Goal: Task Accomplishment & Management: Use online tool/utility

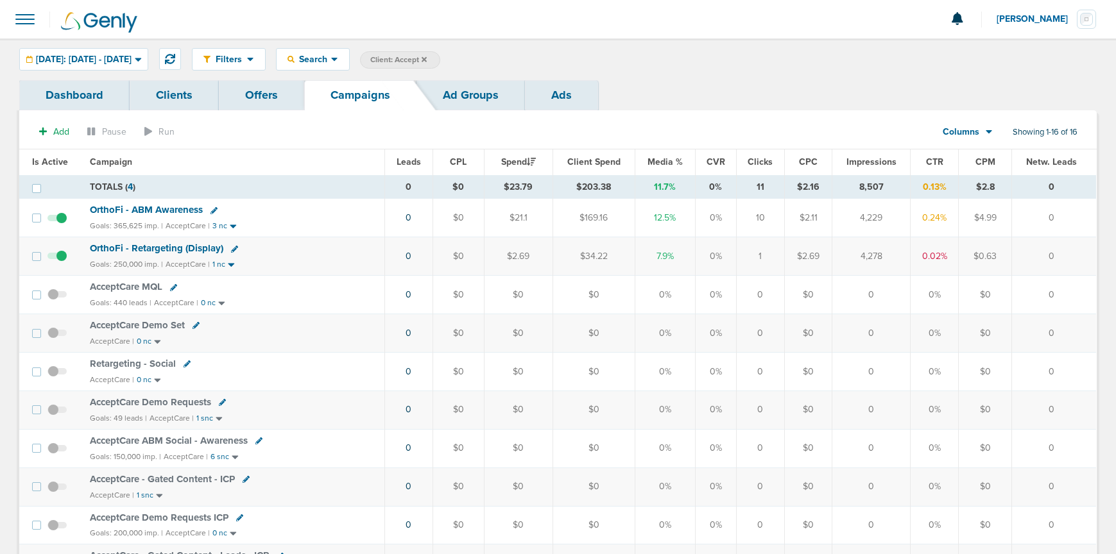
click at [427, 59] on icon at bounding box center [423, 58] width 5 height 5
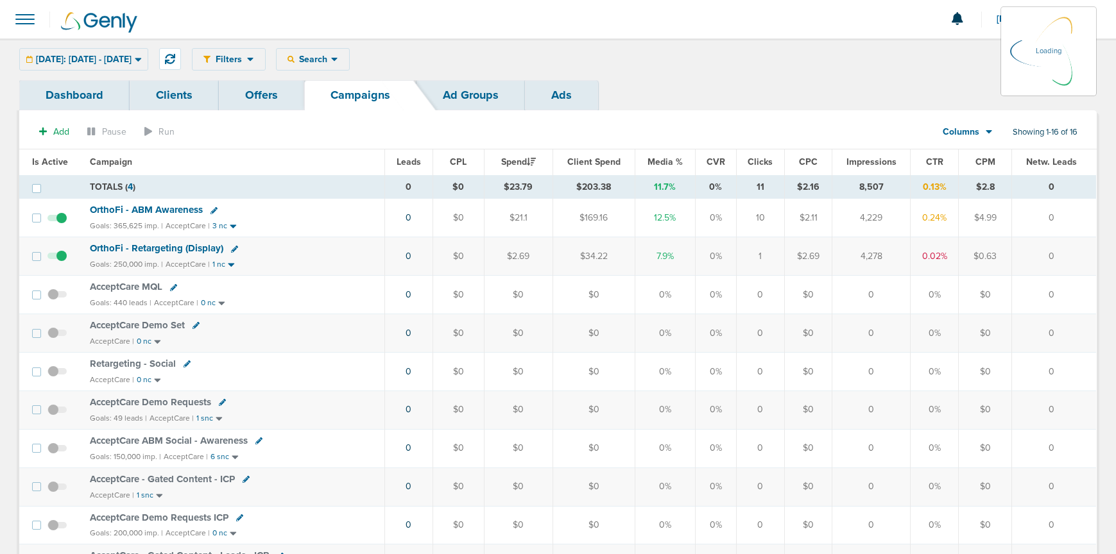
click at [333, 61] on div "Filters Active Only Settings Status Active Inactive Objectives MQL SQL Traffic …" at bounding box center [644, 59] width 904 height 22
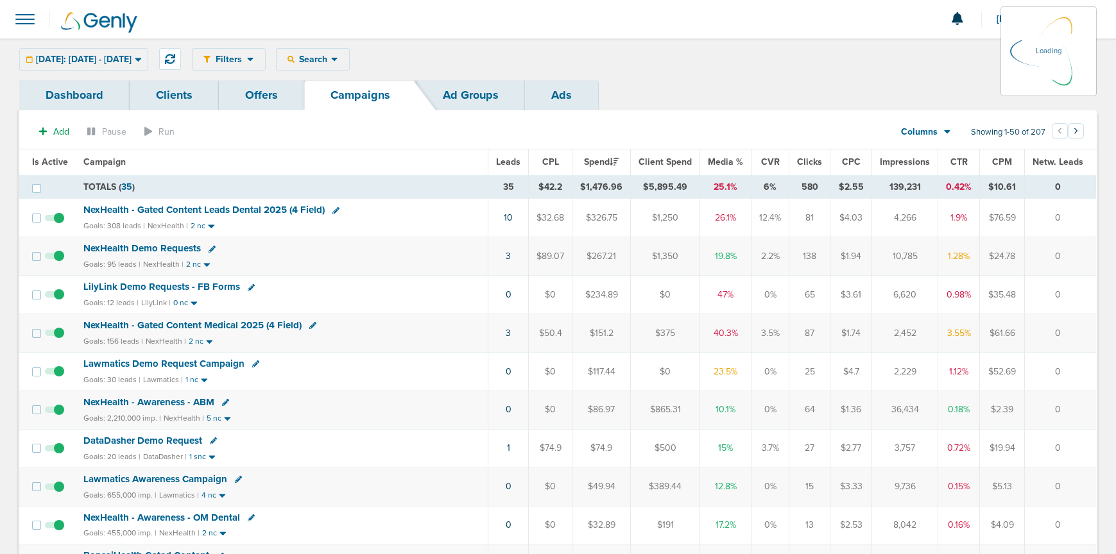
click at [344, 65] on div "Filters Active Only Settings Status Active Inactive Objectives MQL SQL Traffic …" at bounding box center [644, 59] width 904 height 22
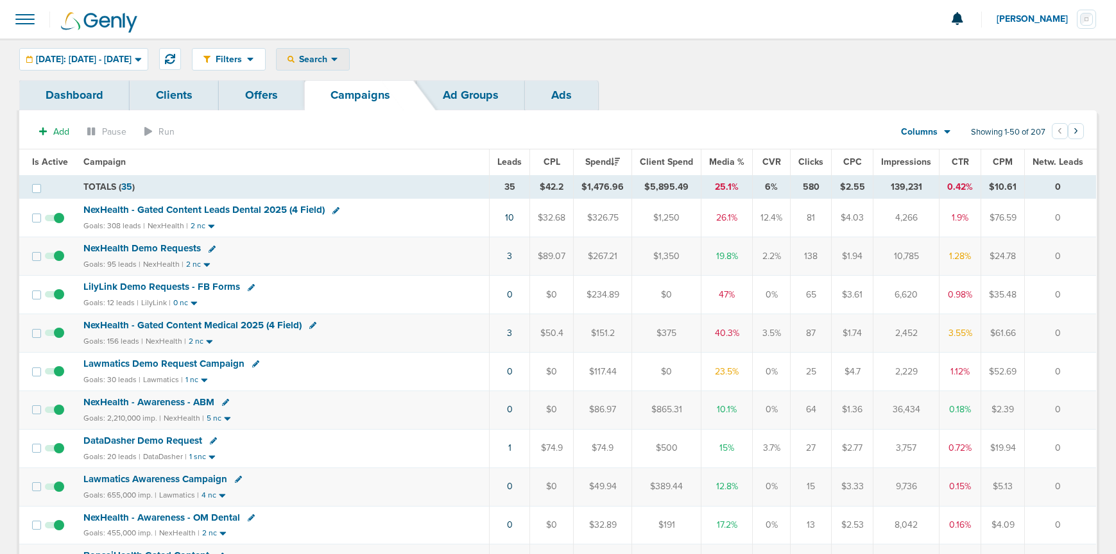
drag, startPoint x: 339, startPoint y: 62, endPoint x: 345, endPoint y: 69, distance: 9.6
click at [331, 62] on span "Search" at bounding box center [312, 59] width 37 height 11
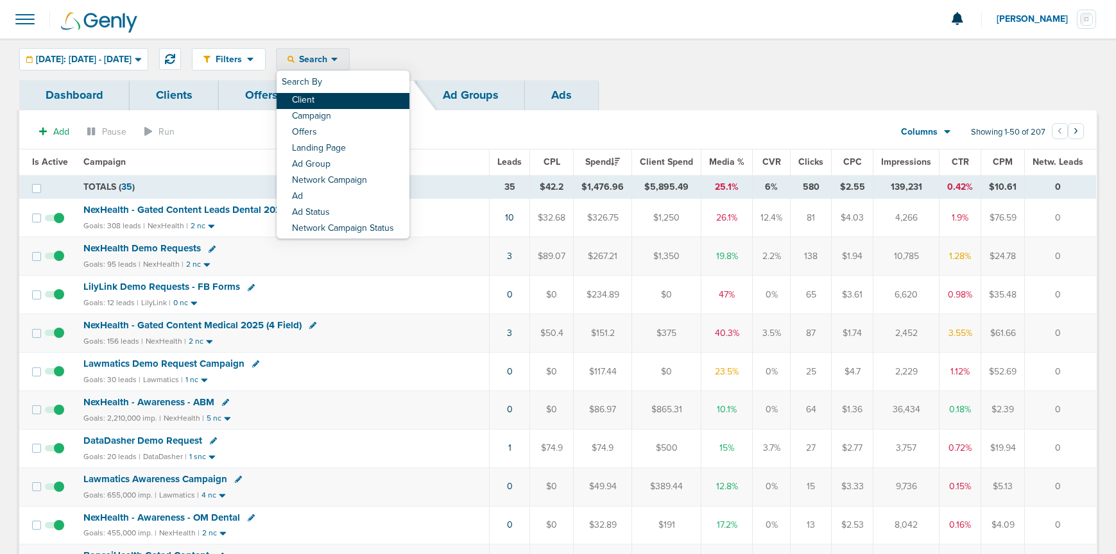
click at [366, 98] on link "Client" at bounding box center [342, 101] width 133 height 16
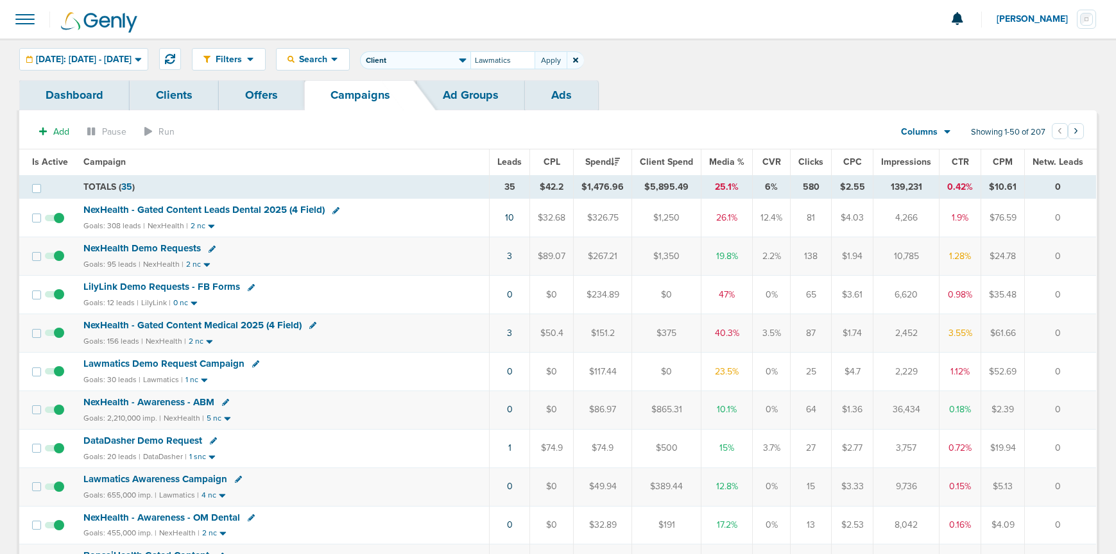
type input "Lawmatics"
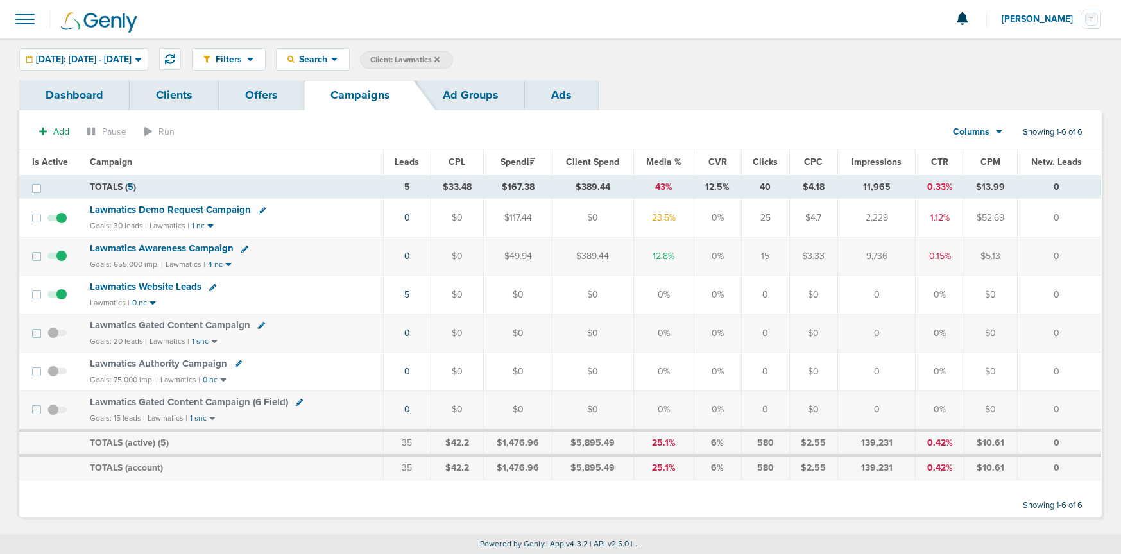
click at [119, 207] on span "Lawmatics Demo Request Campaign" at bounding box center [170, 210] width 161 height 12
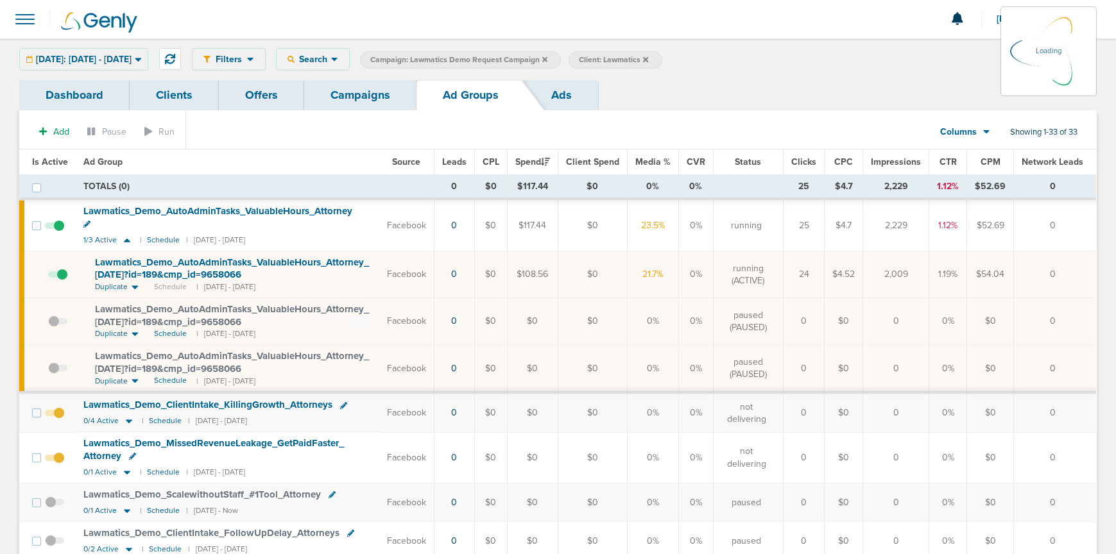
click at [352, 104] on link "Campaigns" at bounding box center [360, 95] width 112 height 30
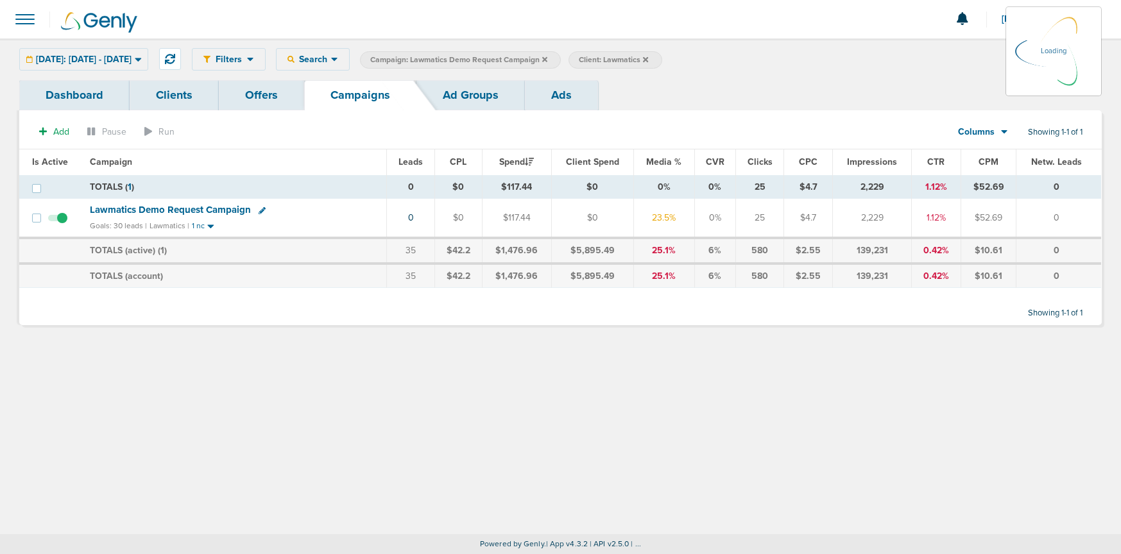
click at [547, 62] on icon at bounding box center [544, 60] width 5 height 8
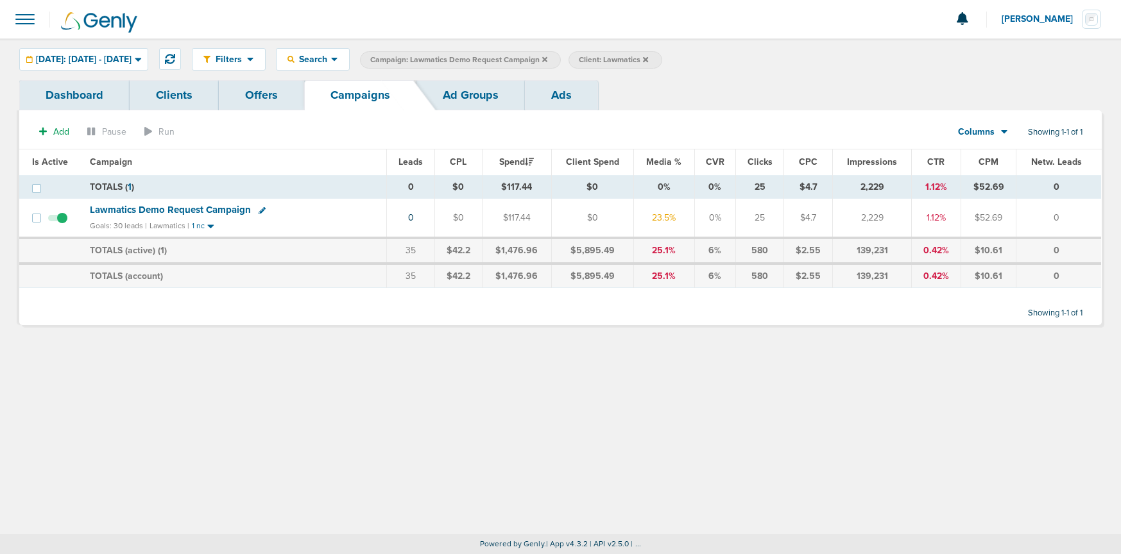
click at [547, 58] on icon at bounding box center [544, 58] width 5 height 5
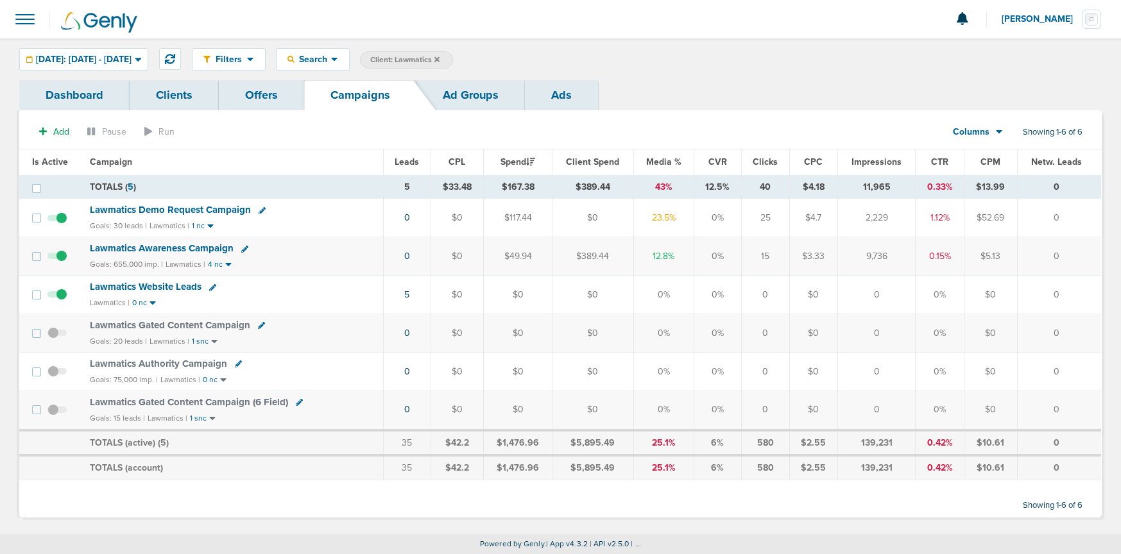
click at [156, 248] on span "Lawmatics Awareness Campaign" at bounding box center [162, 248] width 144 height 12
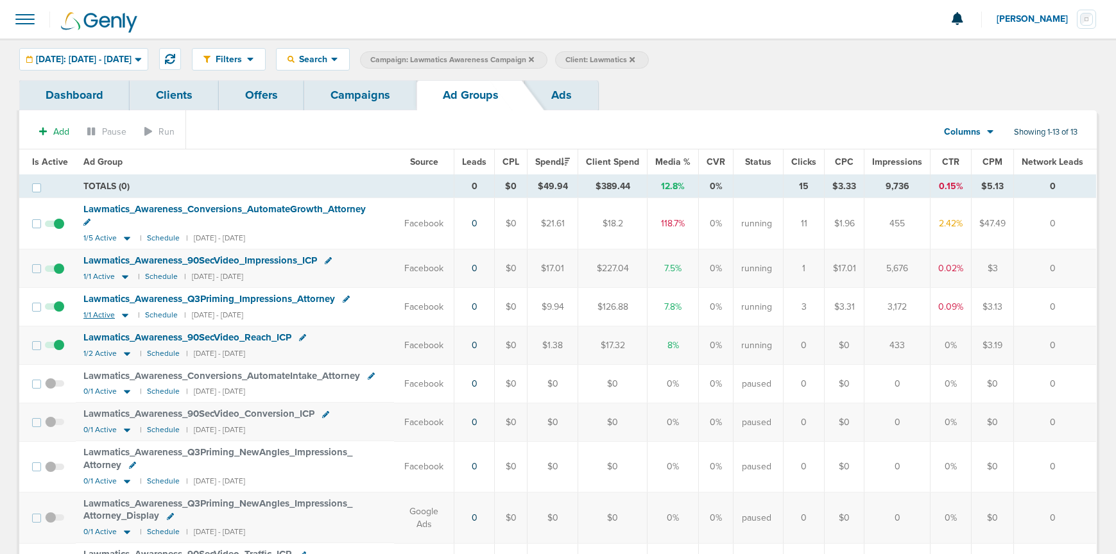
click at [122, 314] on icon at bounding box center [125, 316] width 6 height 4
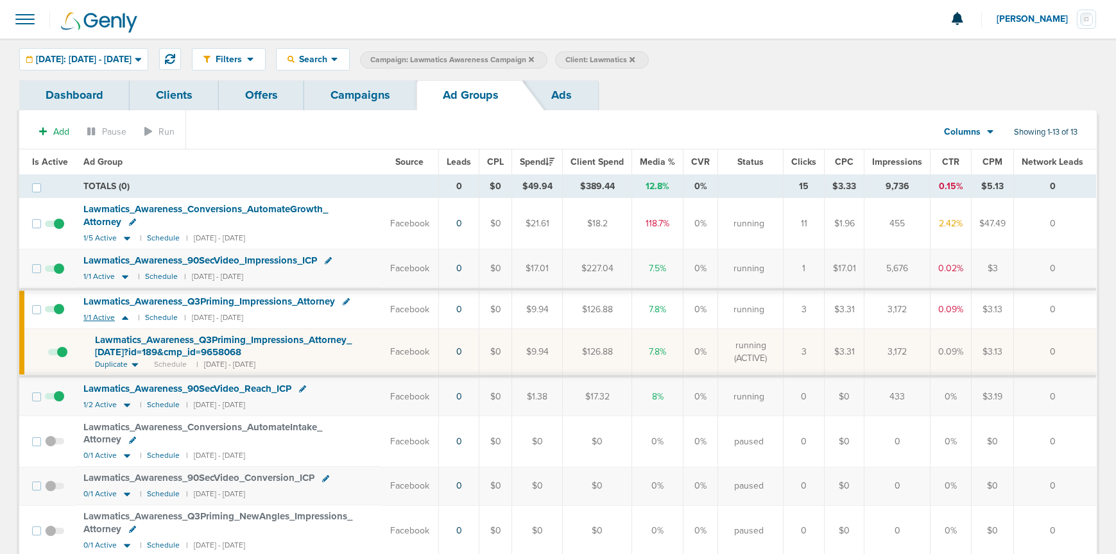
click at [122, 318] on icon at bounding box center [125, 318] width 6 height 4
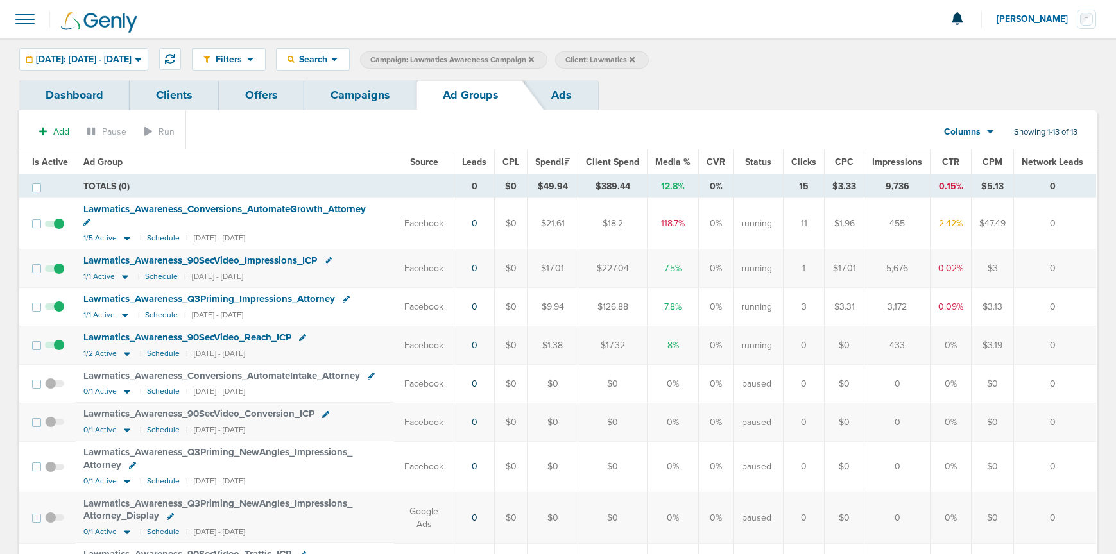
click at [348, 117] on div "Add Pause Run Columns Media Stats Sales Performance Custom Showing 1-13 of 13 I…" at bounding box center [557, 455] width 1077 height 690
click at [346, 103] on link "Campaigns" at bounding box center [360, 95] width 112 height 30
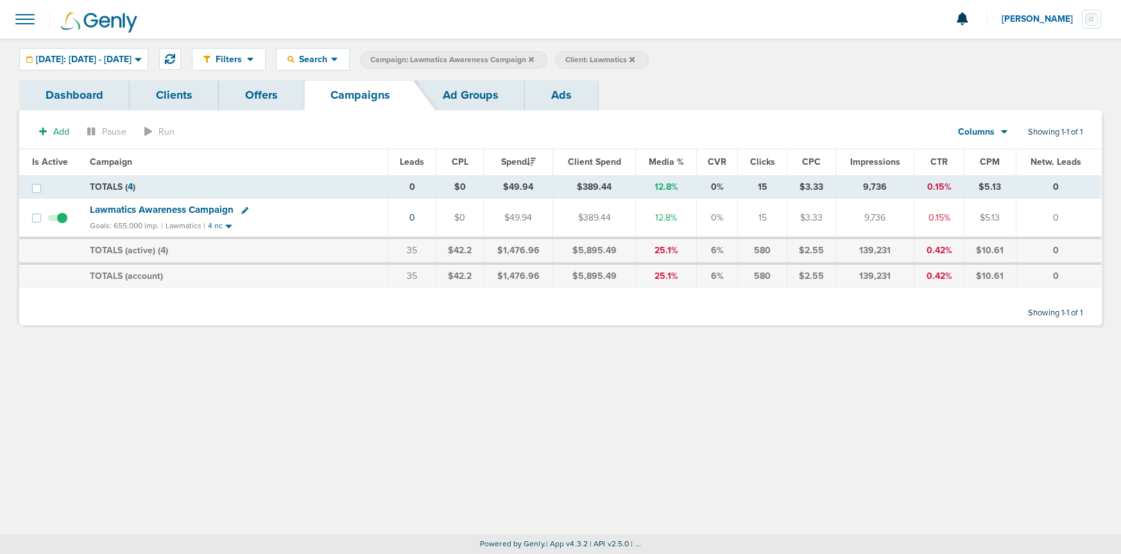
click at [534, 59] on icon at bounding box center [531, 58] width 5 height 5
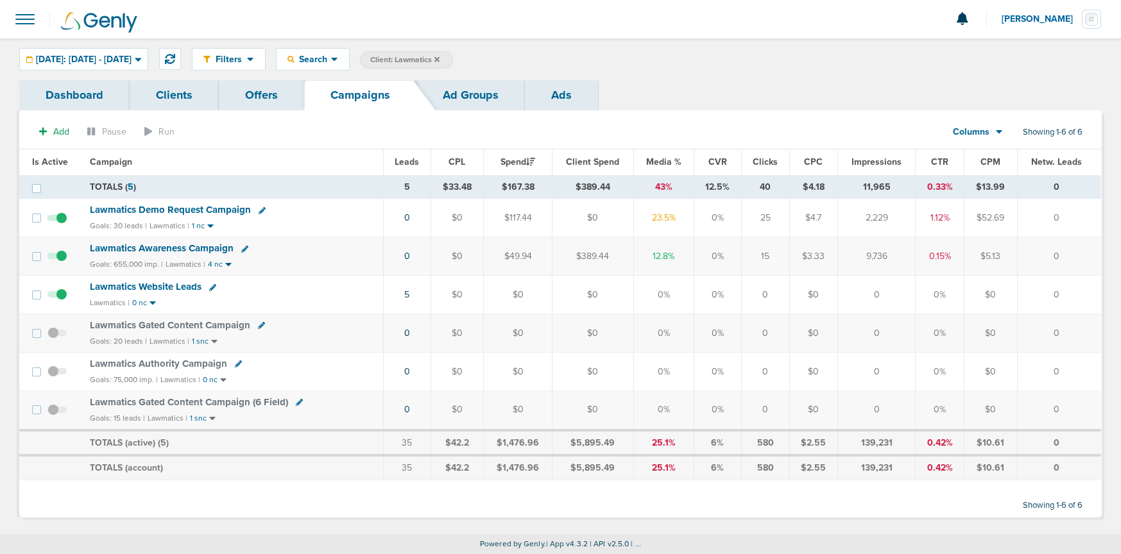
click at [439, 59] on icon at bounding box center [436, 60] width 5 height 8
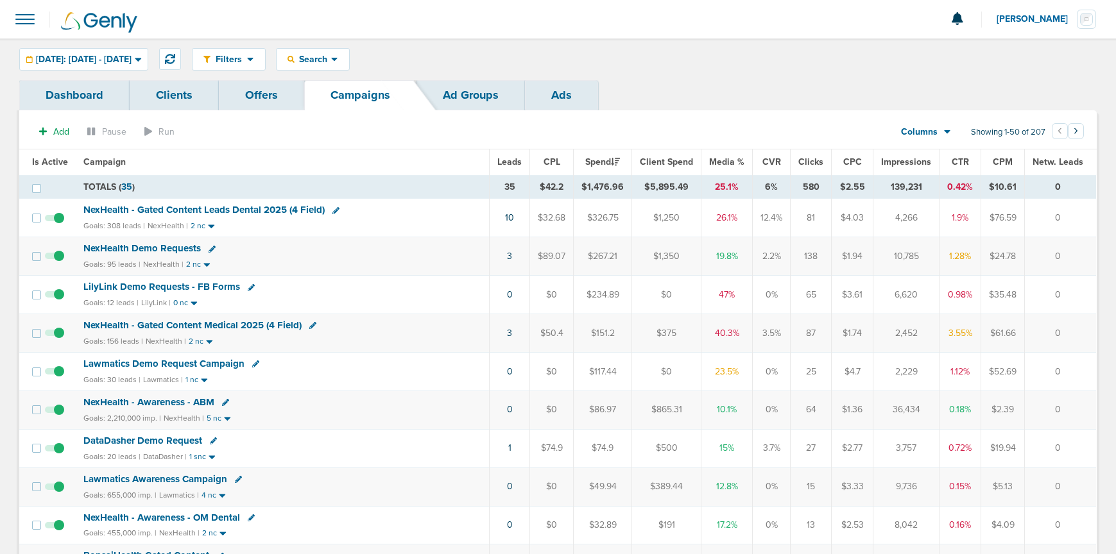
click at [142, 244] on span "NexHealth Demo Requests" at bounding box center [141, 248] width 117 height 12
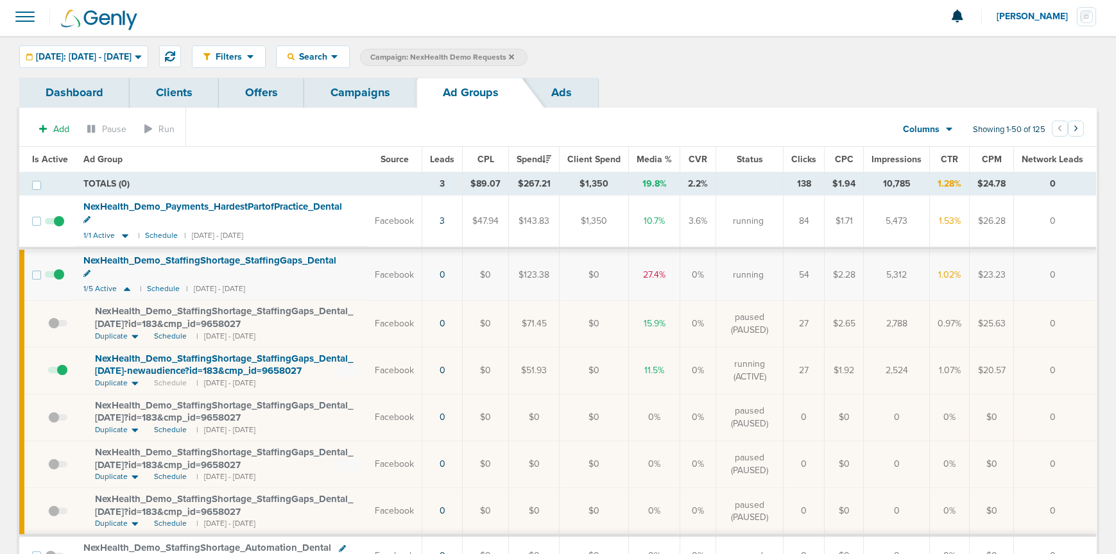
scroll to position [6, 0]
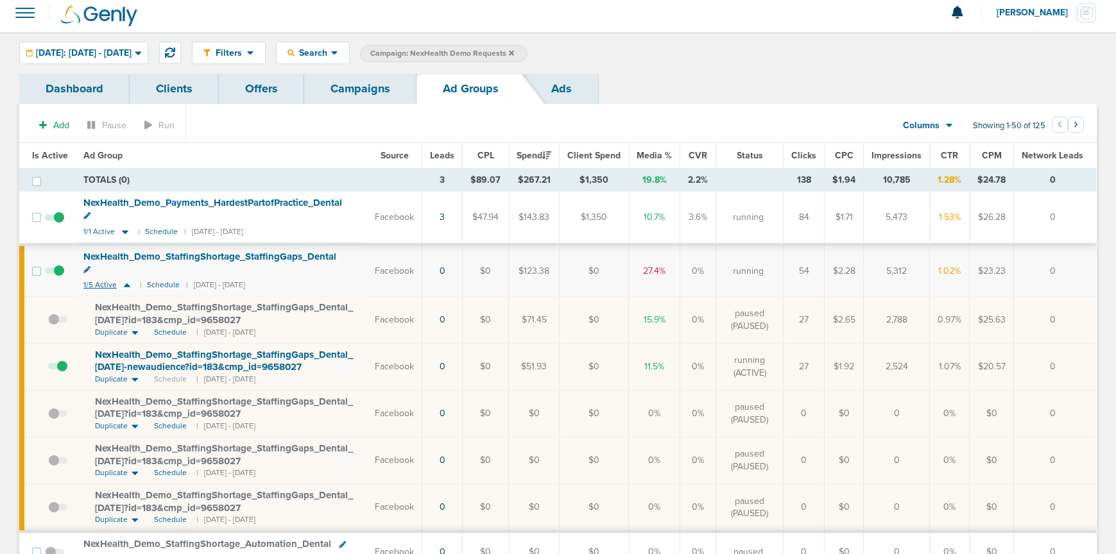
click at [124, 284] on icon at bounding box center [127, 286] width 6 height 4
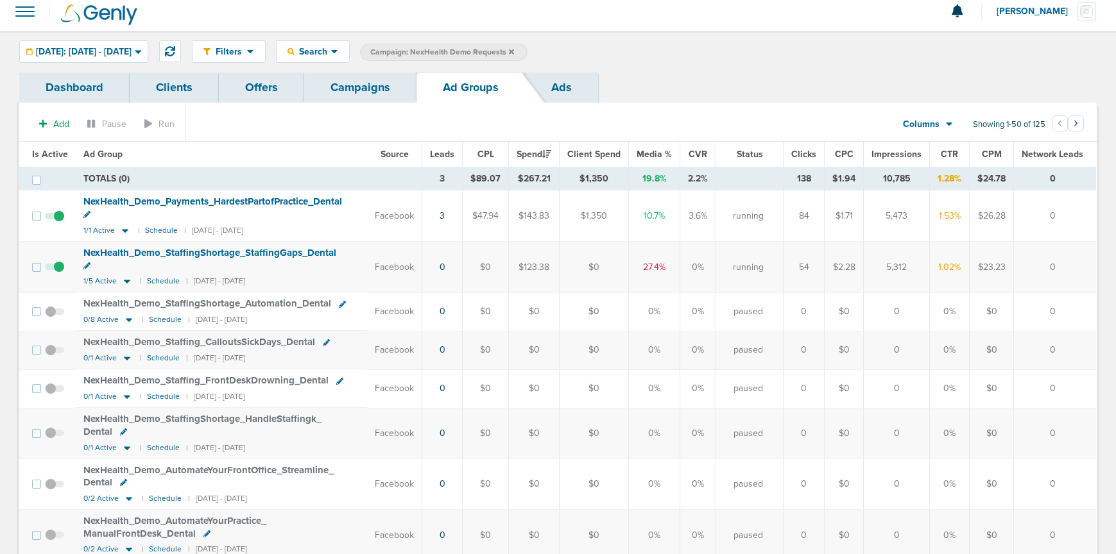
scroll to position [10, 0]
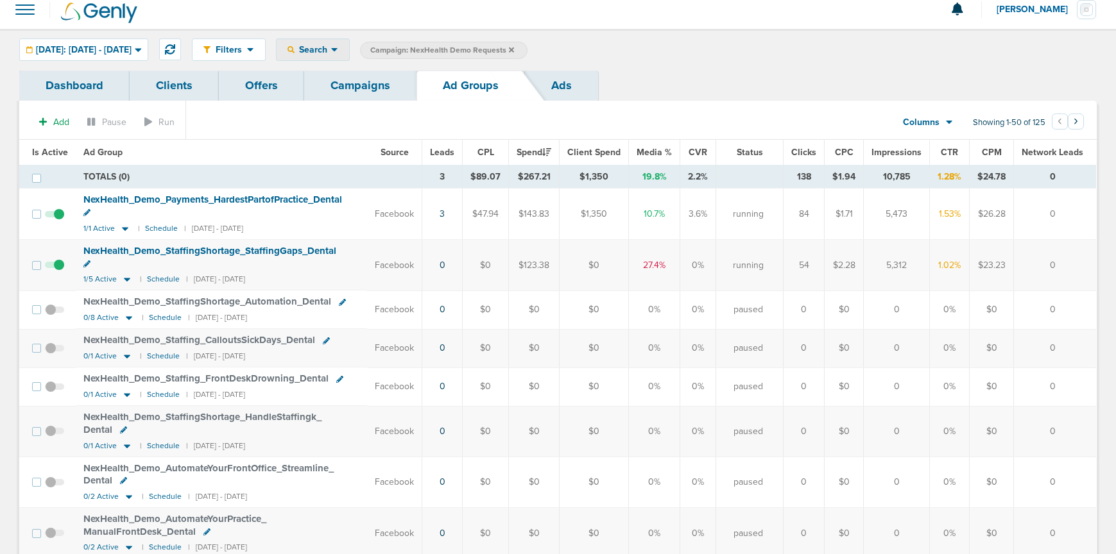
click at [331, 50] on span "Search" at bounding box center [312, 49] width 37 height 11
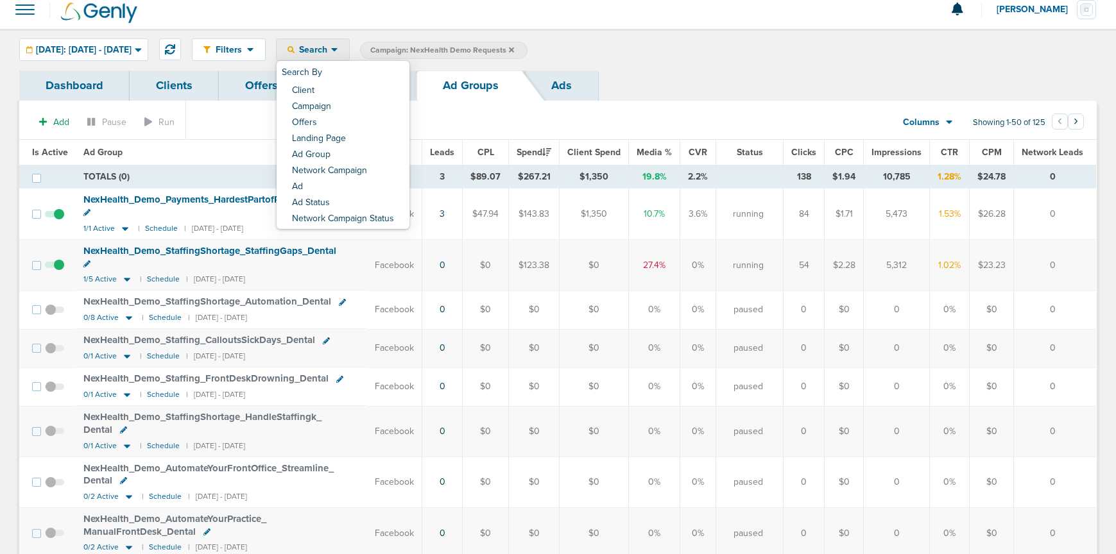
click at [355, 92] on link "Client" at bounding box center [342, 91] width 133 height 16
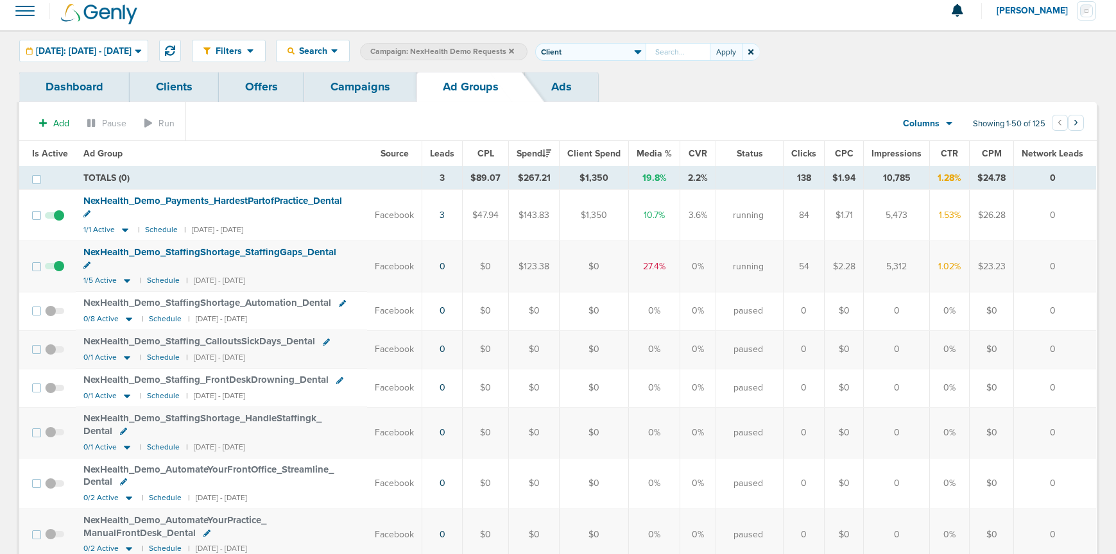
click at [759, 53] on span at bounding box center [750, 52] width 17 height 18
click at [753, 50] on icon at bounding box center [750, 51] width 5 height 5
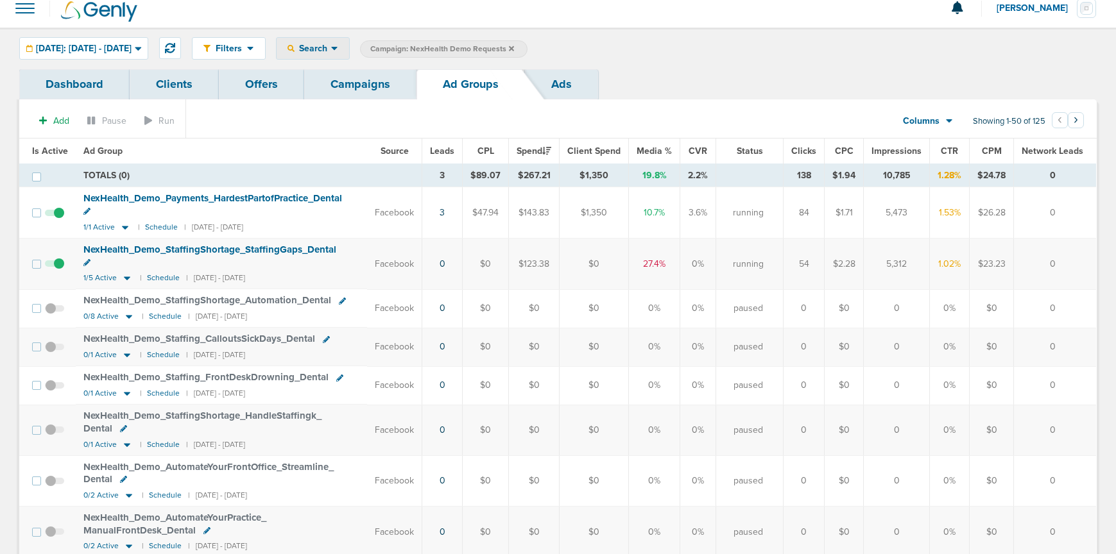
click at [348, 40] on div "Search" at bounding box center [312, 48] width 72 height 21
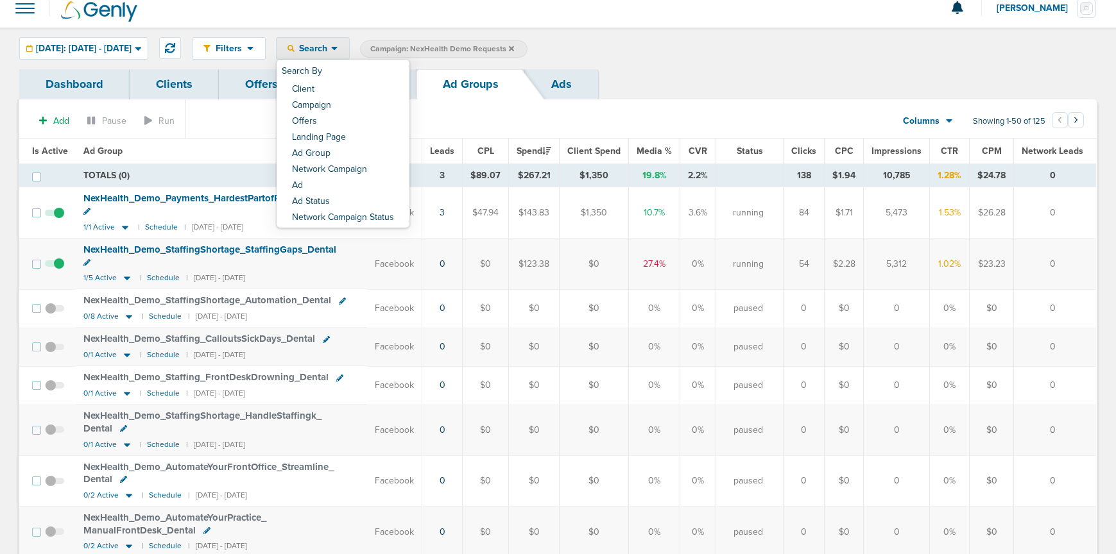
scroll to position [12, 0]
click at [350, 169] on link "Network Campaign" at bounding box center [342, 169] width 133 height 16
select select "netCmpName"
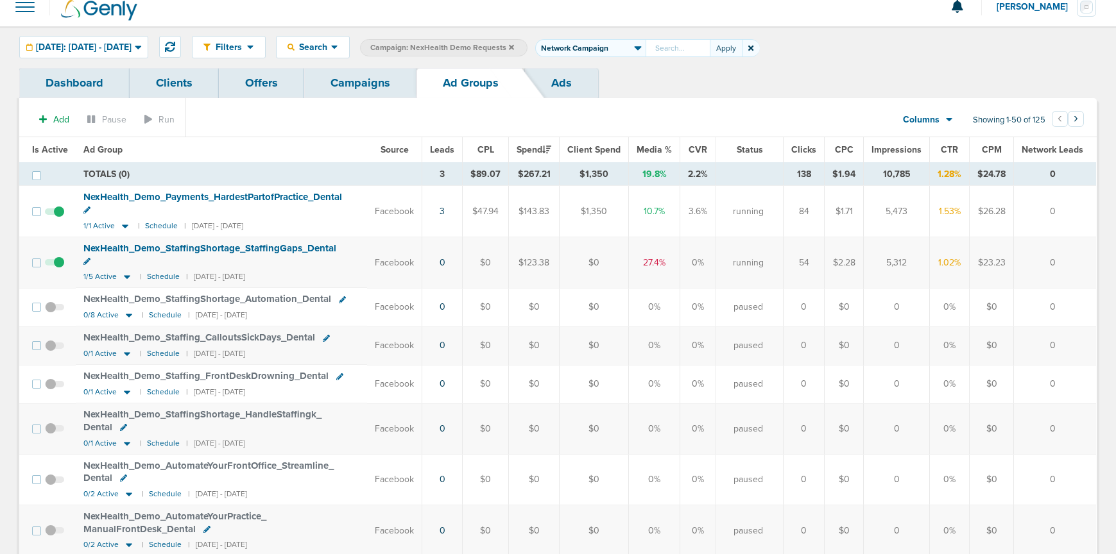
click at [753, 50] on icon at bounding box center [750, 48] width 5 height 8
click at [331, 47] on span "Search" at bounding box center [312, 47] width 37 height 11
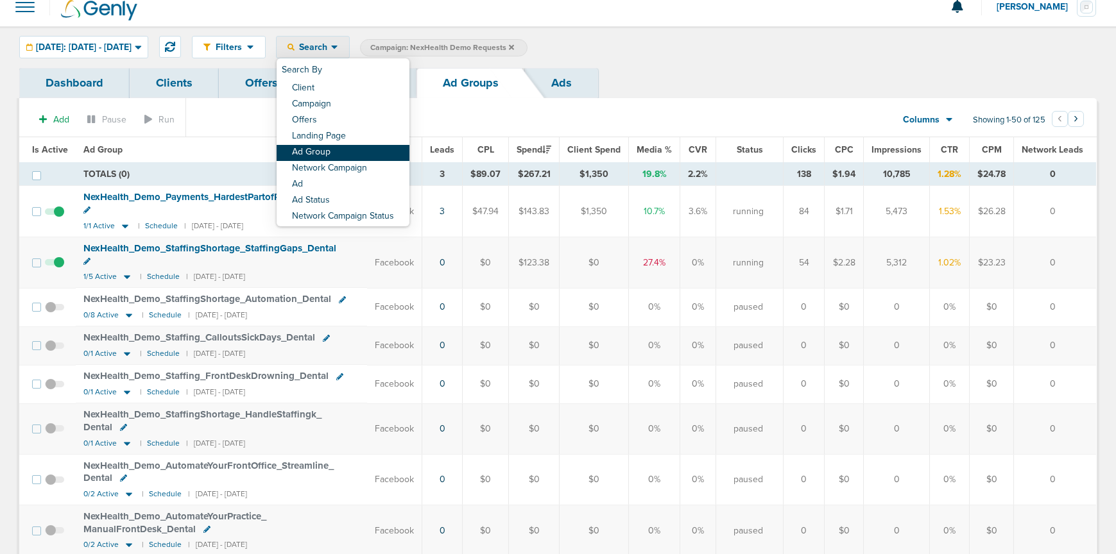
click at [351, 159] on link "Ad Group" at bounding box center [342, 153] width 133 height 16
select select "adGroupName"
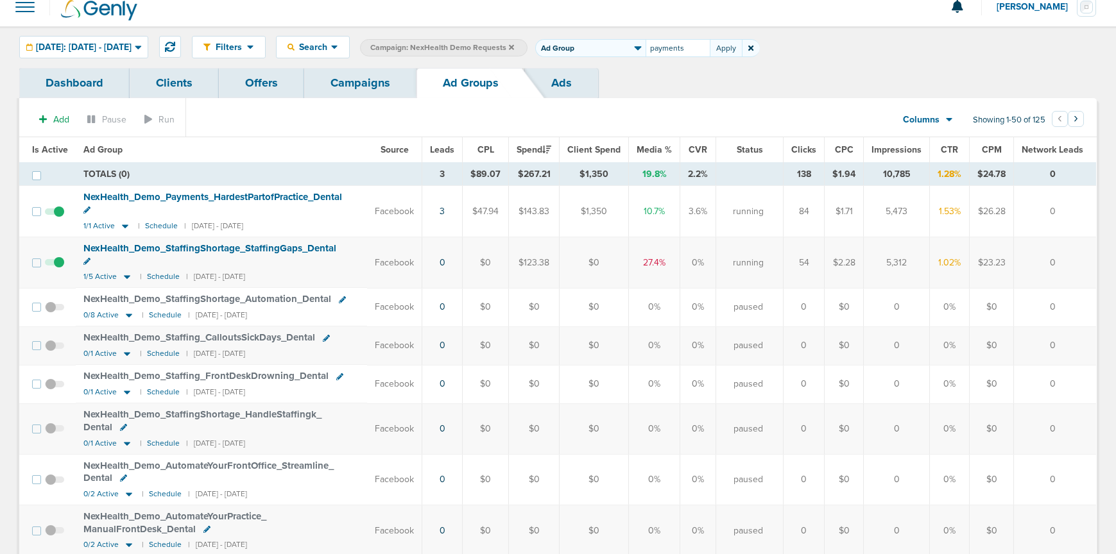
type input "payments"
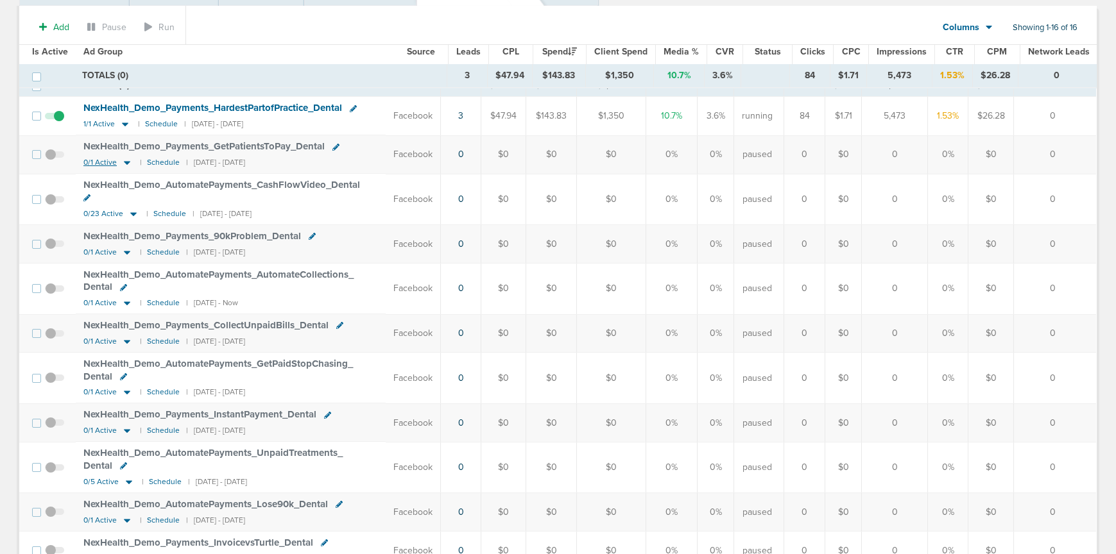
scroll to position [373, 0]
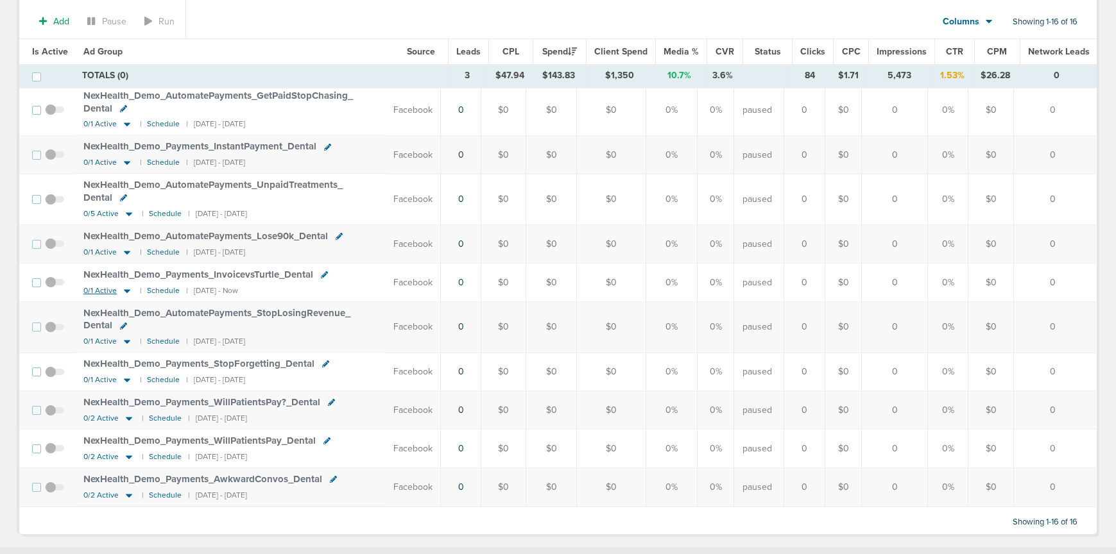
click at [125, 289] on icon at bounding box center [127, 291] width 6 height 4
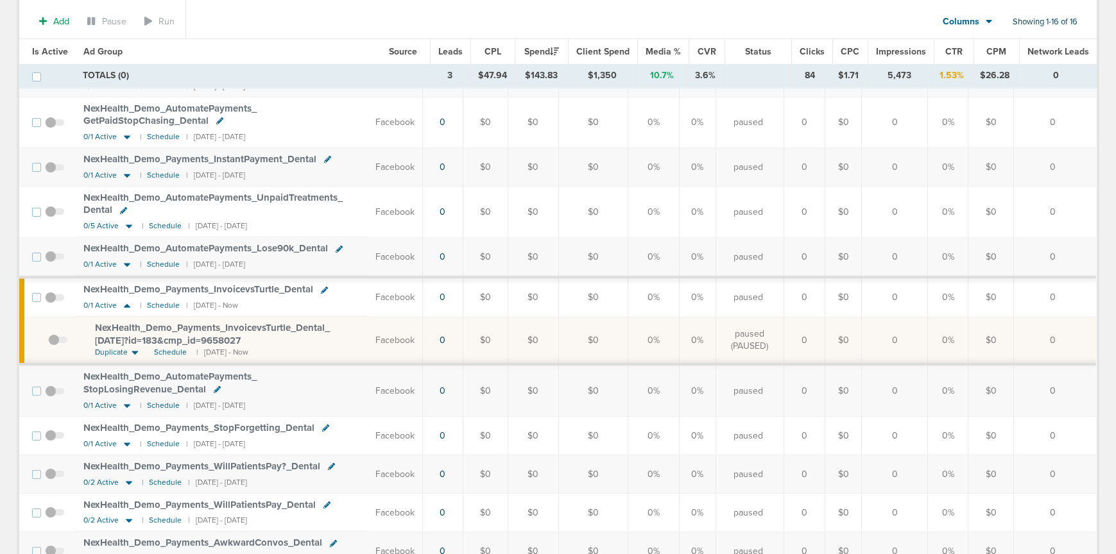
scroll to position [398, 0]
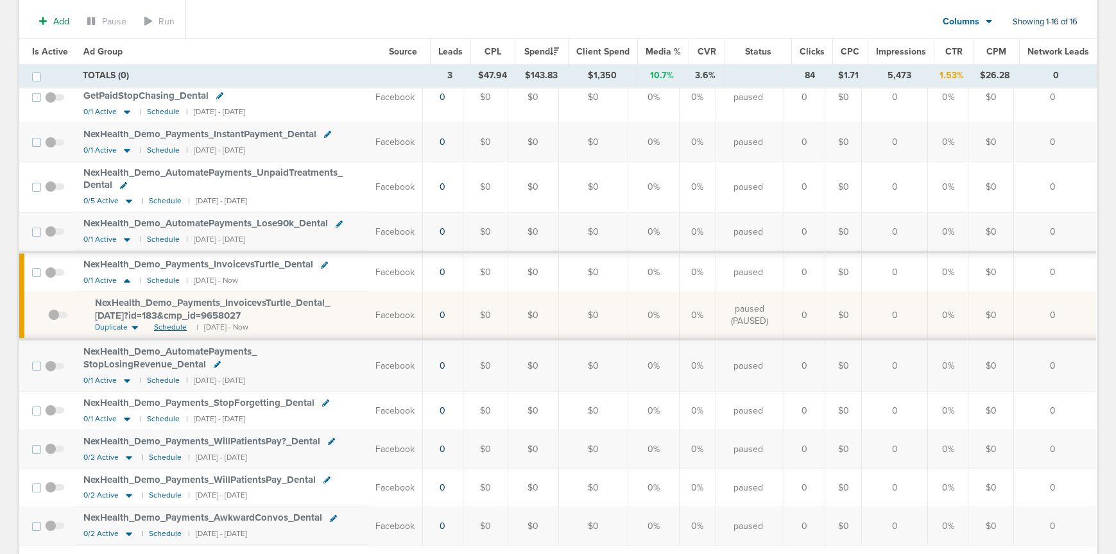
click at [162, 327] on span "Schedule" at bounding box center [170, 327] width 33 height 11
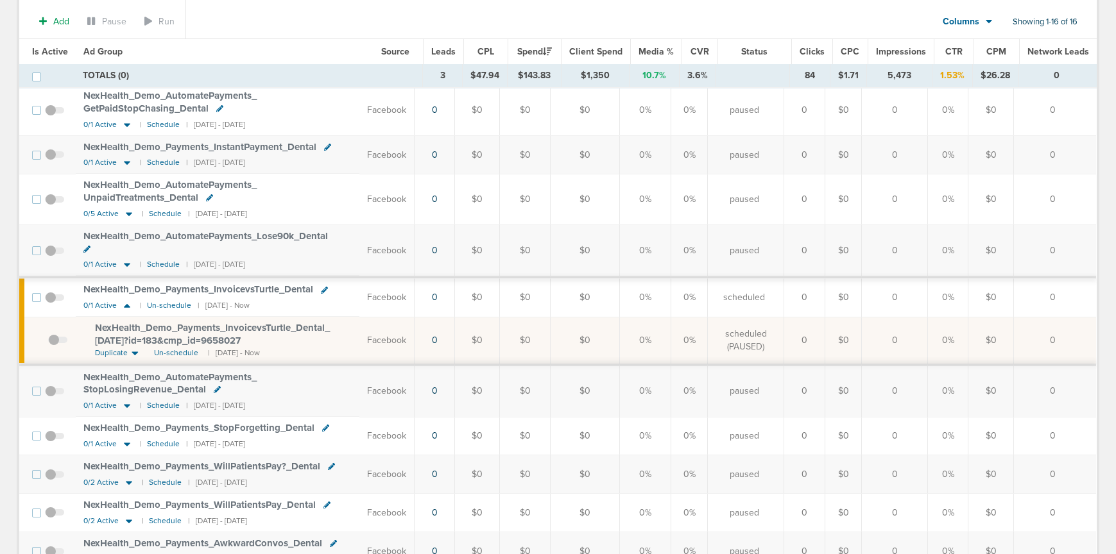
click at [227, 322] on span "NexHealth_ Demo_ Payments_ InvoicevsTurtle_ Dental_ [DATE]?id=183&cmp_ id=96580…" at bounding box center [212, 334] width 235 height 24
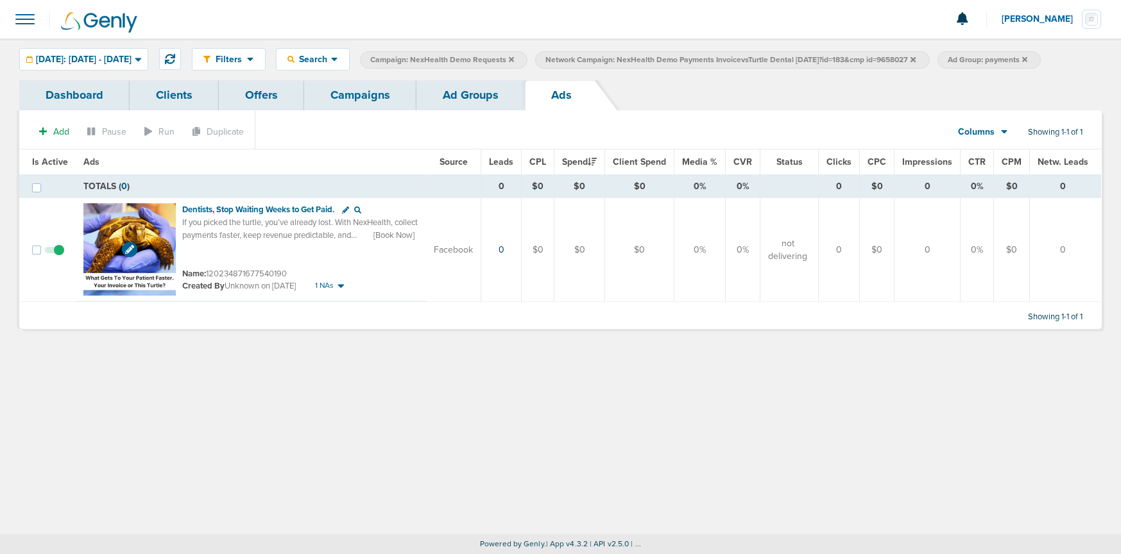
click at [154, 225] on img at bounding box center [129, 249] width 92 height 92
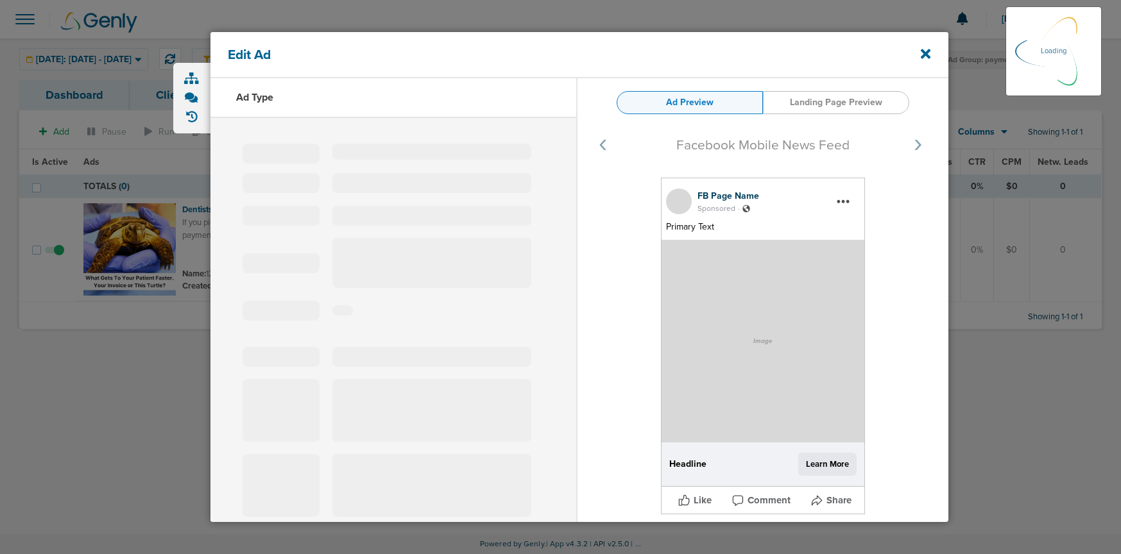
select select "learn_more"
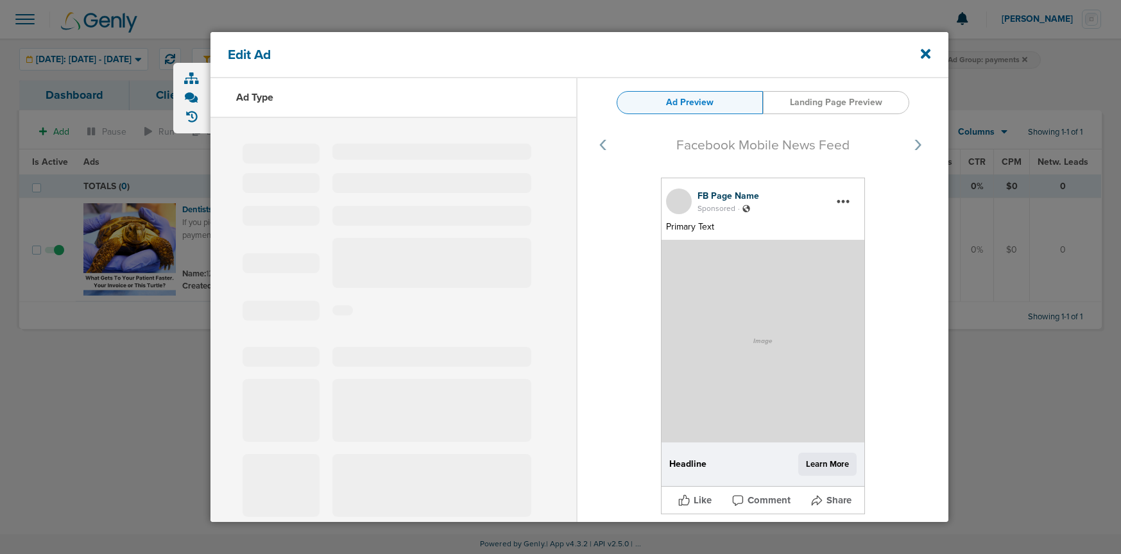
type input "120234871677540190"
type input "Dentists, Stop Waiting Weeks to Get Paid."
type textarea "If you picked the turtle, you’ve already lost. With NexHealth, collect payments…"
select select "book_travel"
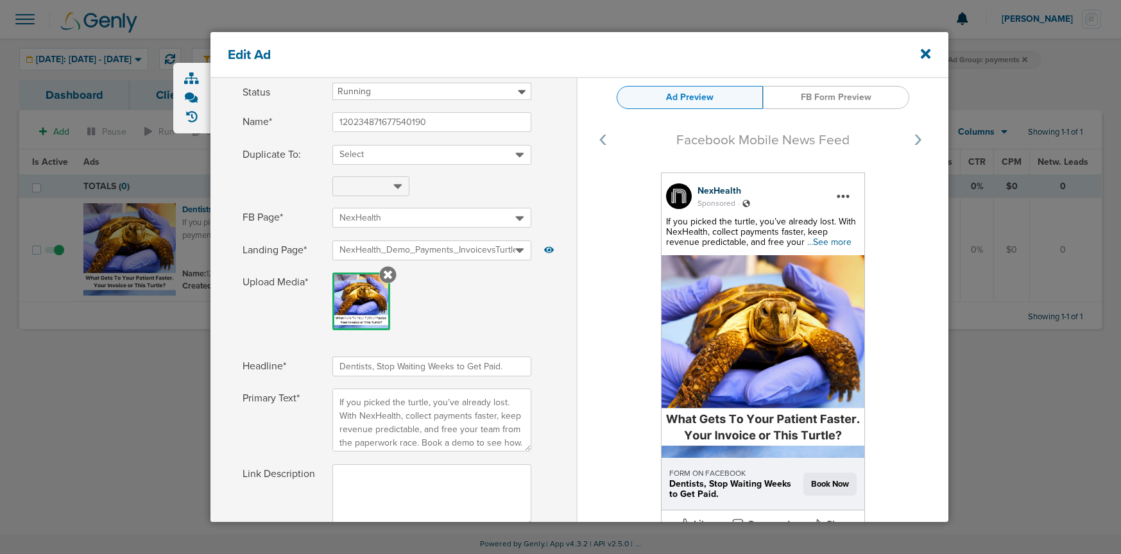
scroll to position [62, 0]
click at [921, 56] on icon at bounding box center [926, 54] width 10 height 14
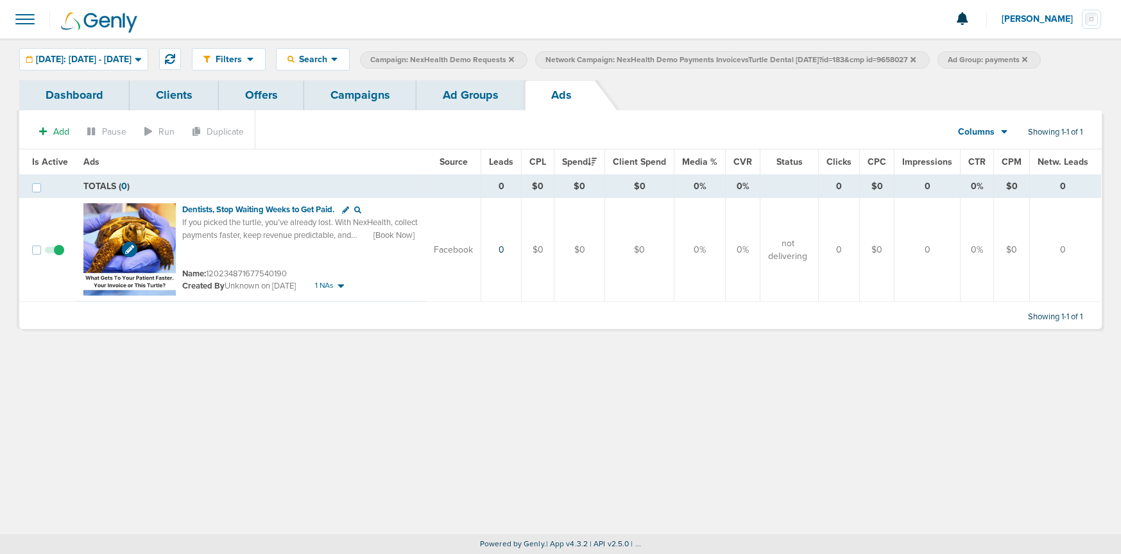
click at [161, 221] on img at bounding box center [129, 249] width 92 height 92
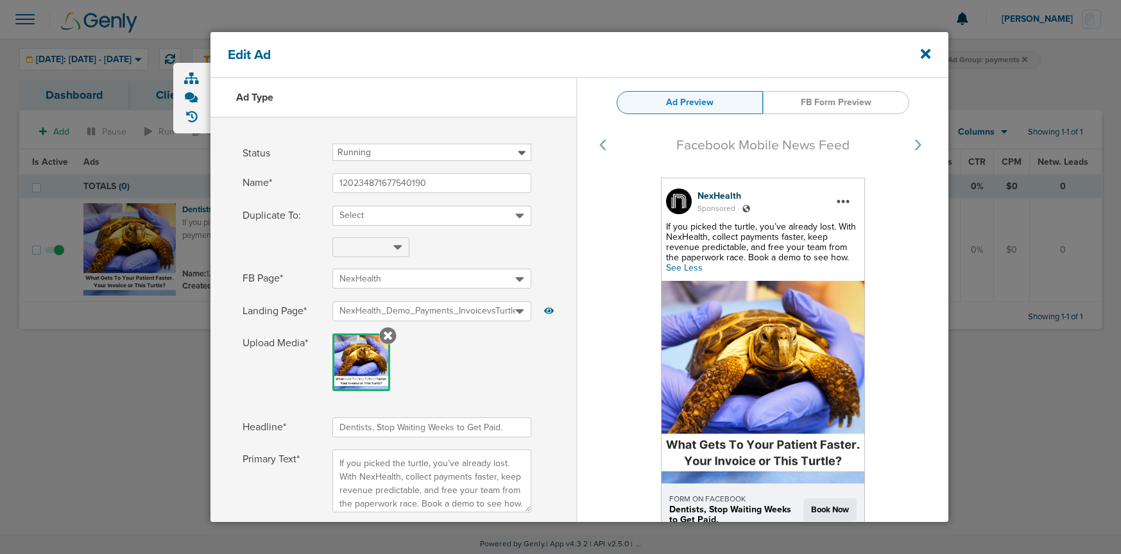
select select "book_travel"
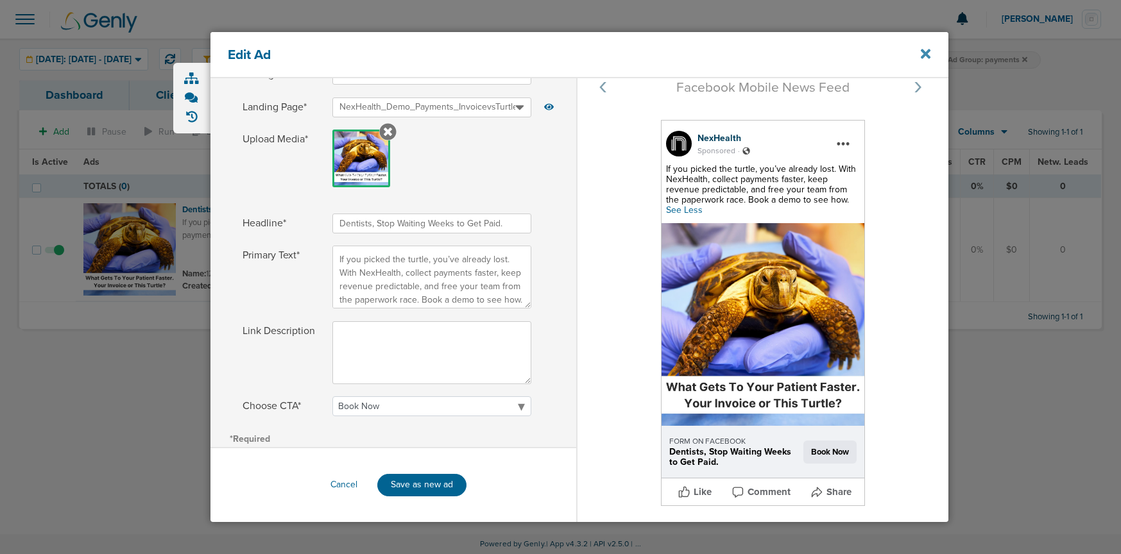
click at [930, 58] on icon at bounding box center [926, 54] width 10 height 10
